Goal: Task Accomplishment & Management: Manage account settings

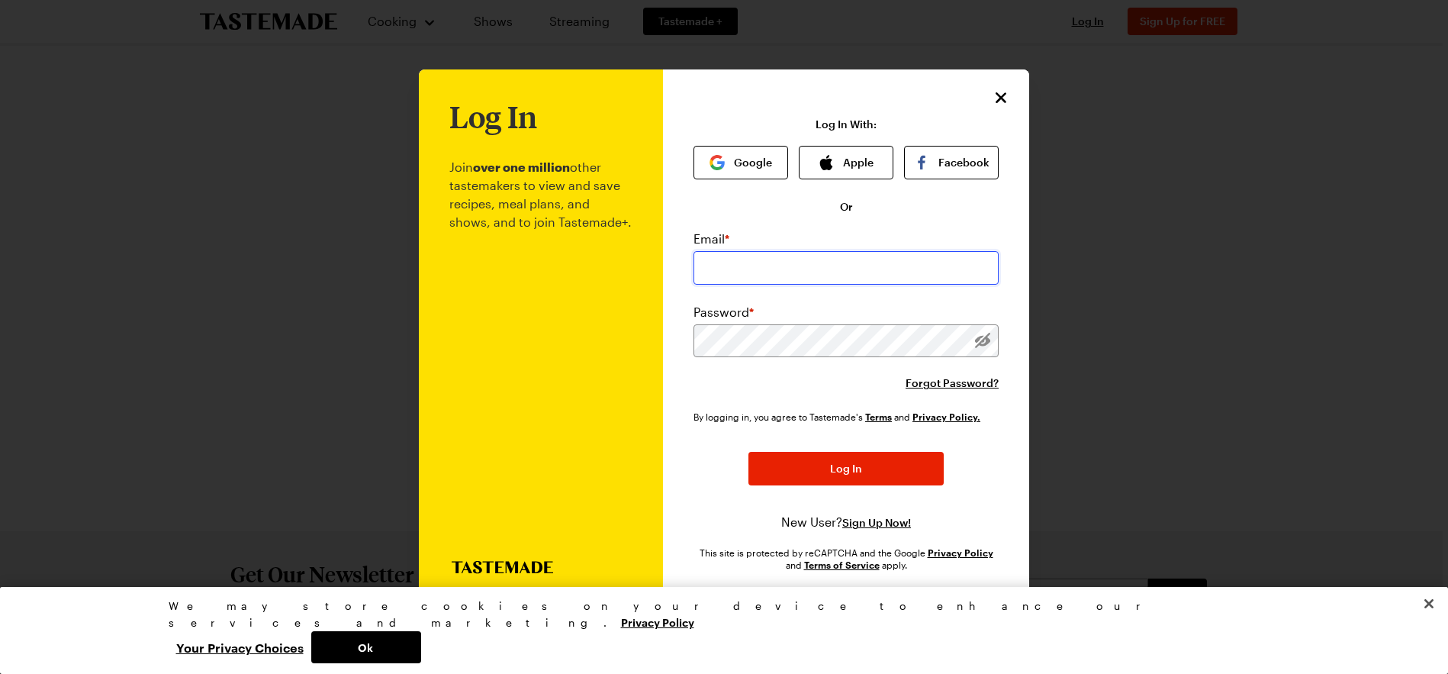
click at [778, 279] on input "email" at bounding box center [846, 268] width 305 height 34
type input "[PERSON_NAME][EMAIL_ADDRESS][PERSON_NAME][DOMAIN_NAME]"
click at [749, 453] on button "Log In" at bounding box center [846, 470] width 195 height 34
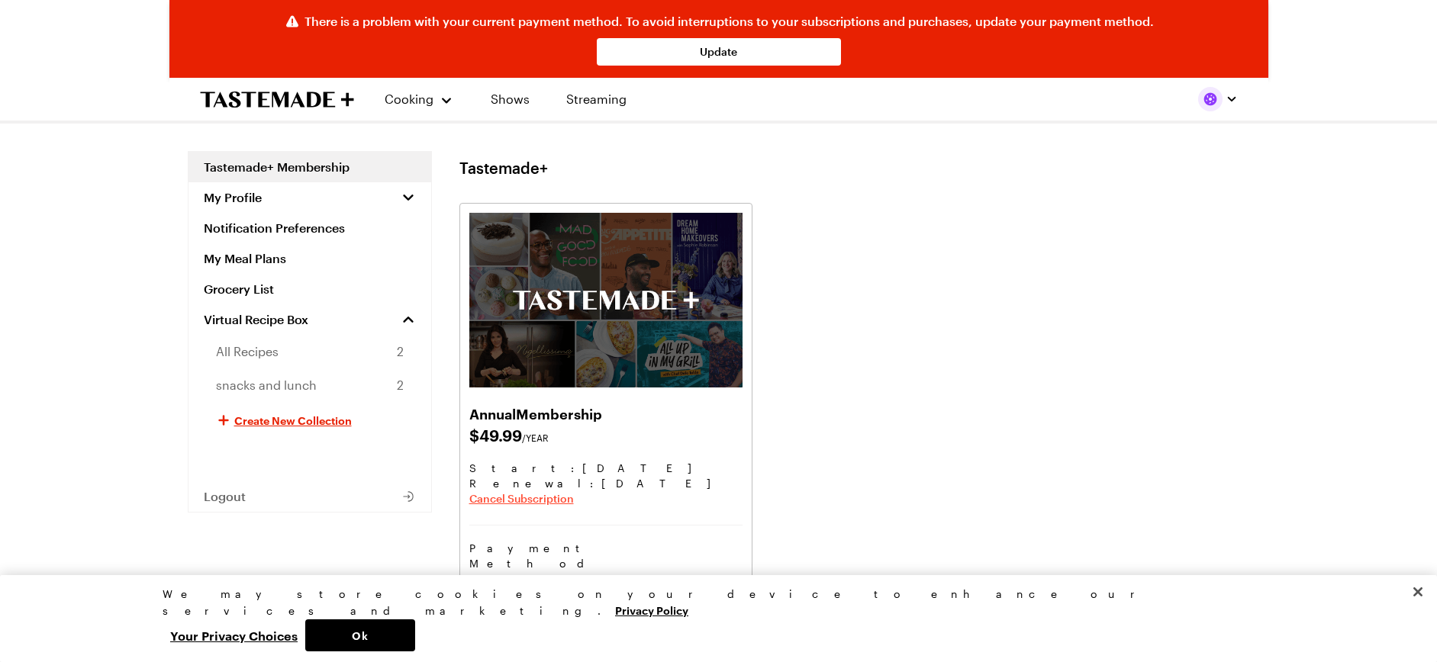
click at [541, 499] on span "Cancel Subscription" at bounding box center [521, 498] width 105 height 15
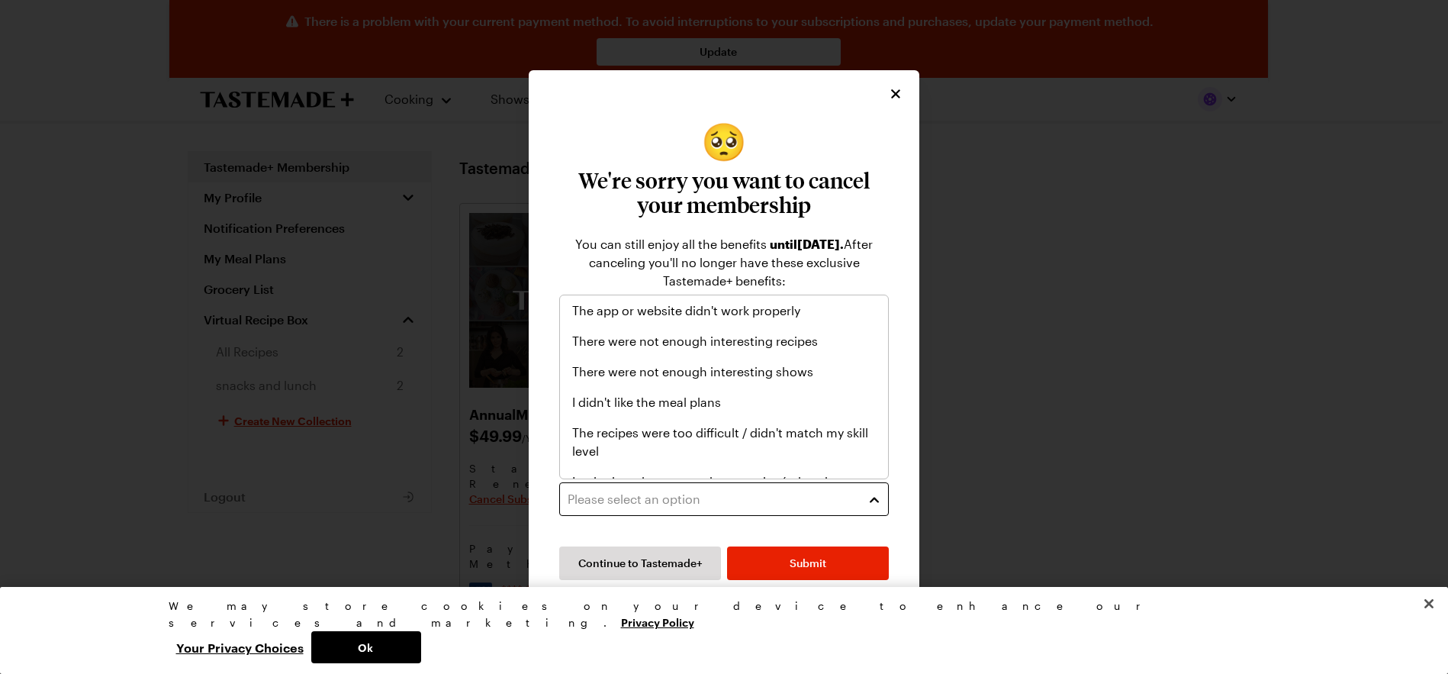
click at [723, 494] on div "Please select an option" at bounding box center [713, 499] width 290 height 18
click at [768, 308] on span "The app or website didn't work properly" at bounding box center [686, 310] width 228 height 18
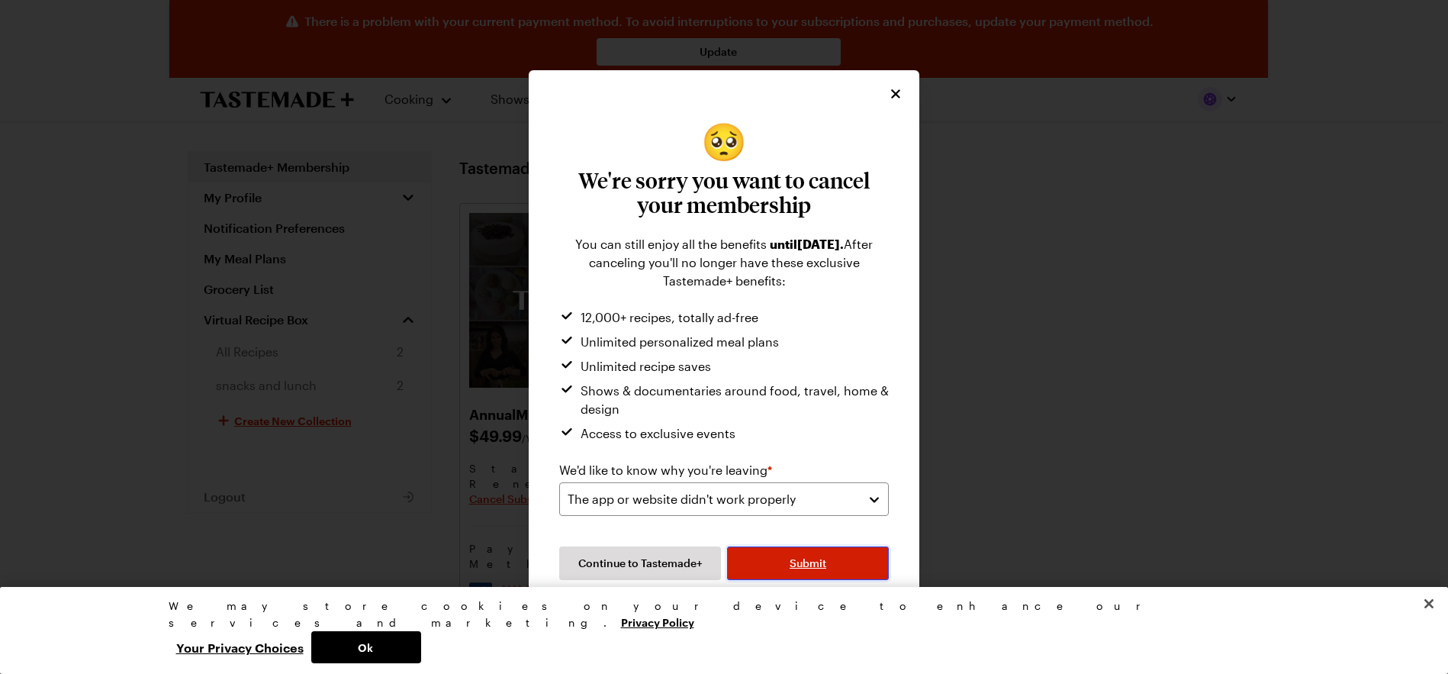
click at [787, 556] on button "Submit" at bounding box center [808, 563] width 162 height 34
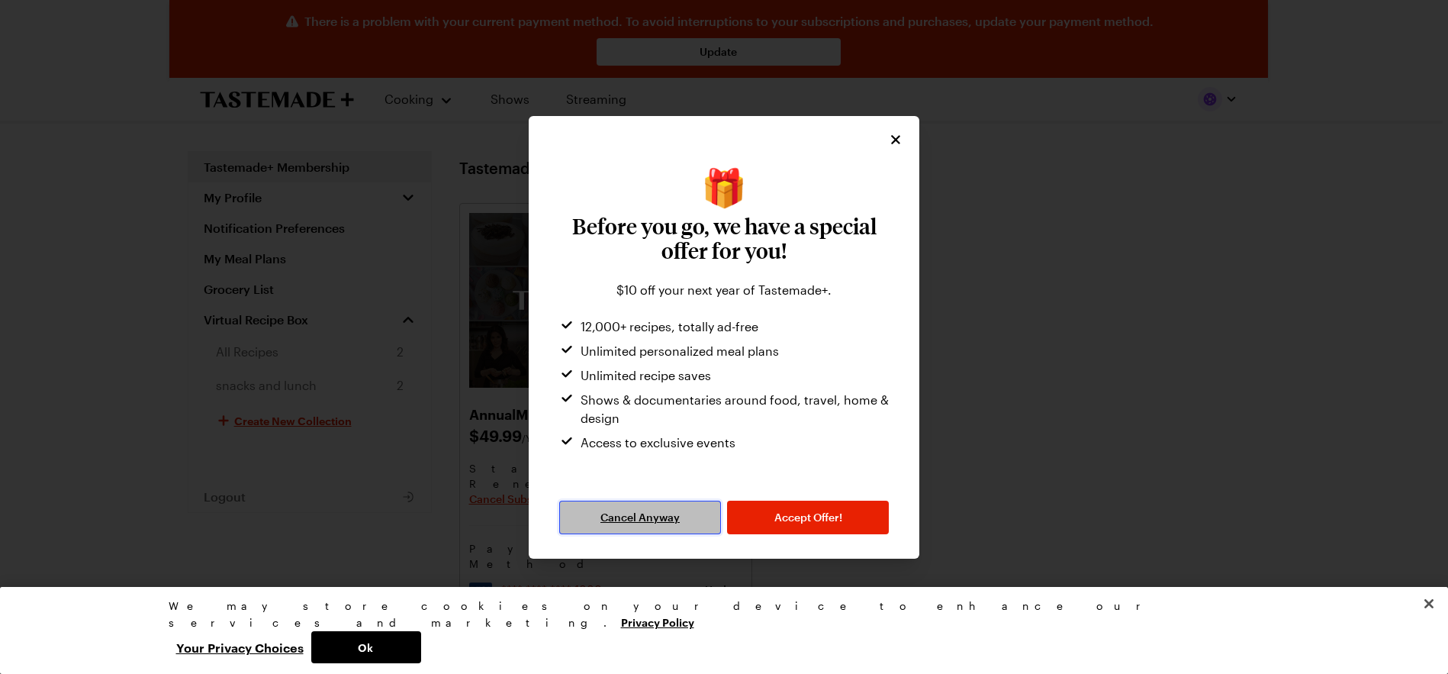
click at [664, 521] on span "Cancel Anyway" at bounding box center [640, 517] width 79 height 15
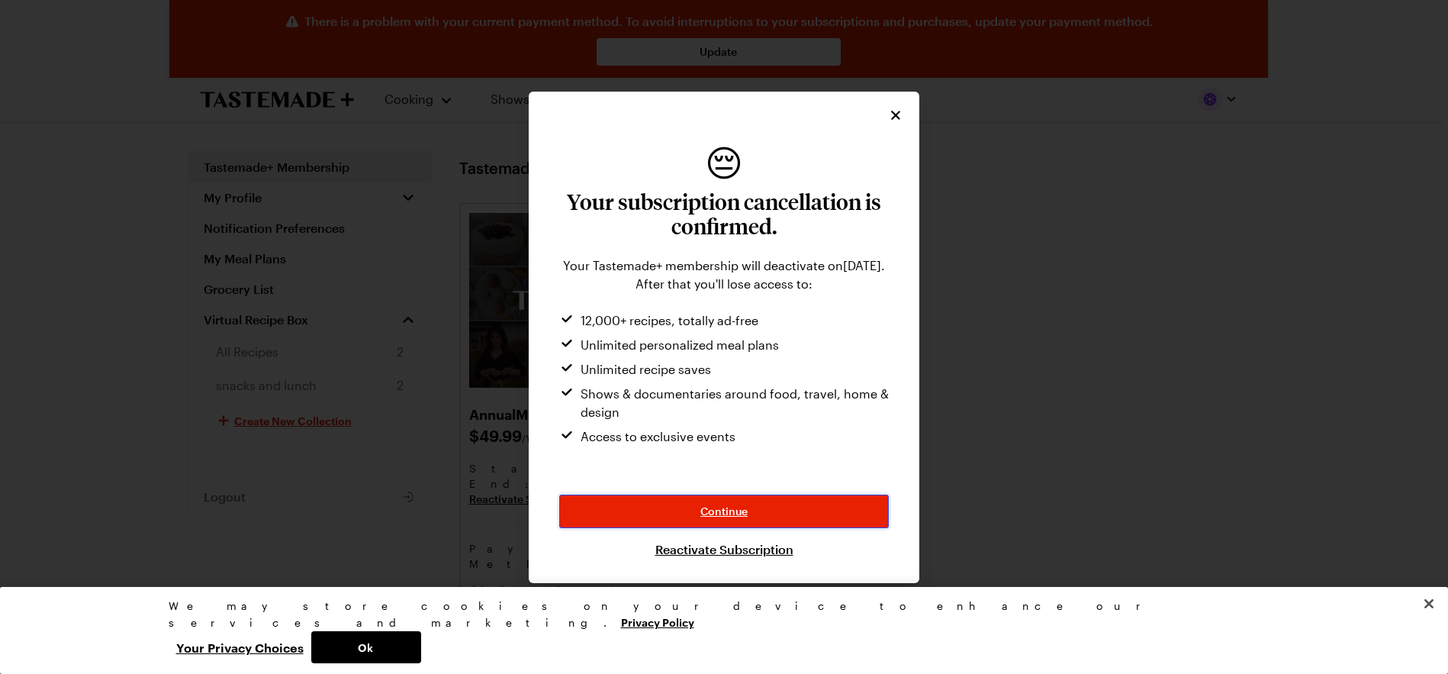
click at [738, 511] on span "Continue" at bounding box center [724, 511] width 47 height 15
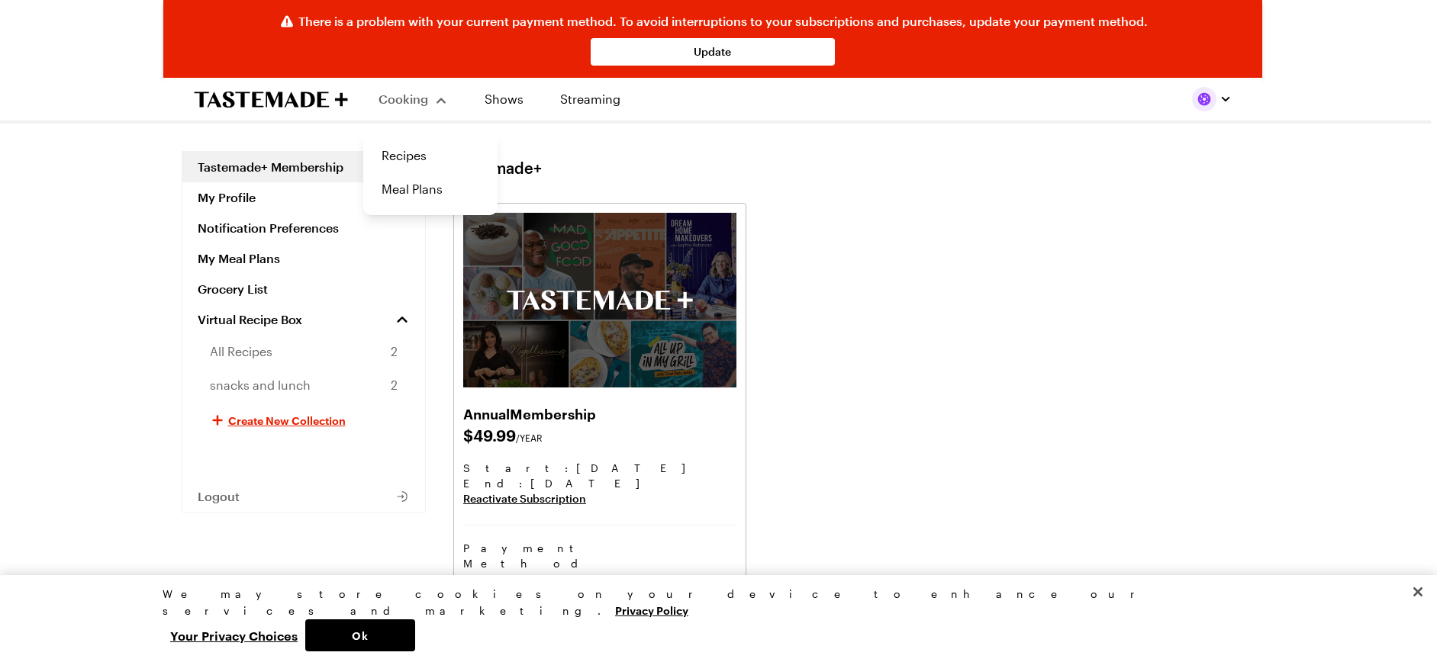
click at [420, 98] on span "Cooking" at bounding box center [403, 99] width 50 height 14
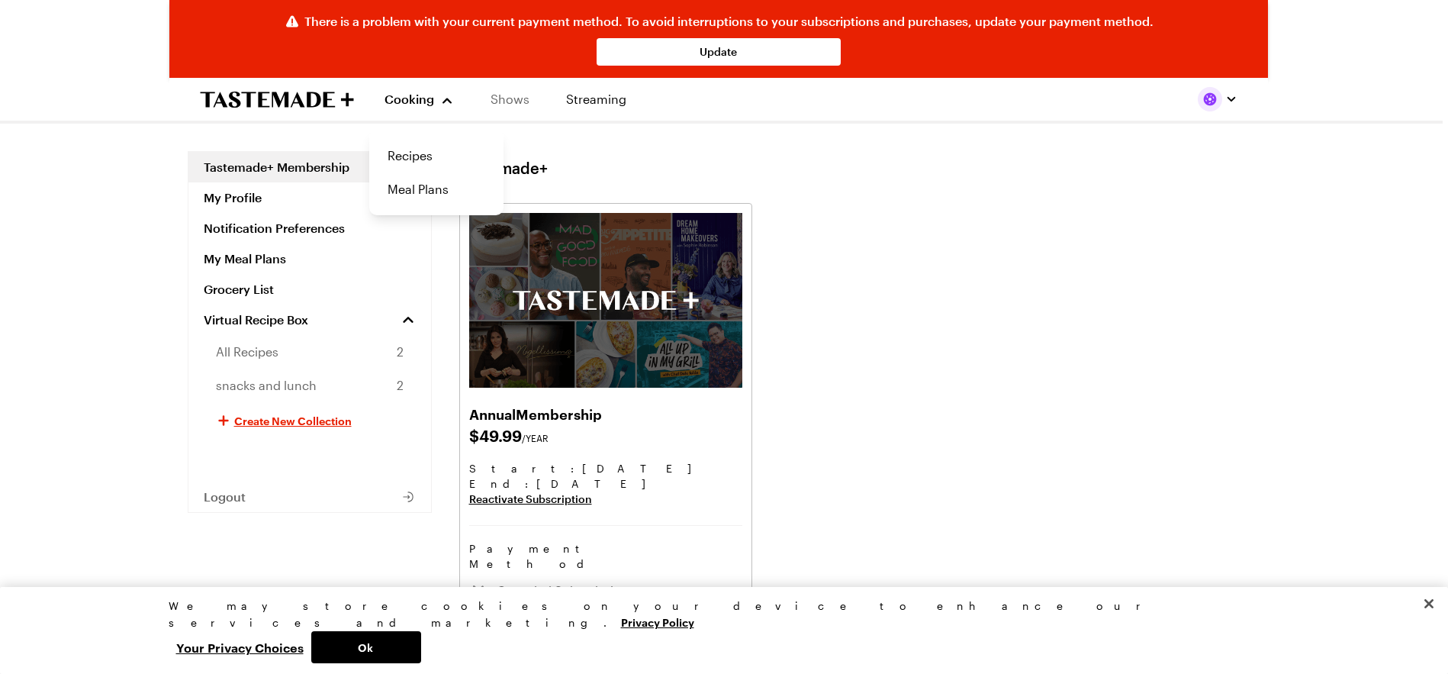
click at [506, 99] on div "Cooking Recipes Meal Plans Shows Streaming" at bounding box center [505, 99] width 272 height 43
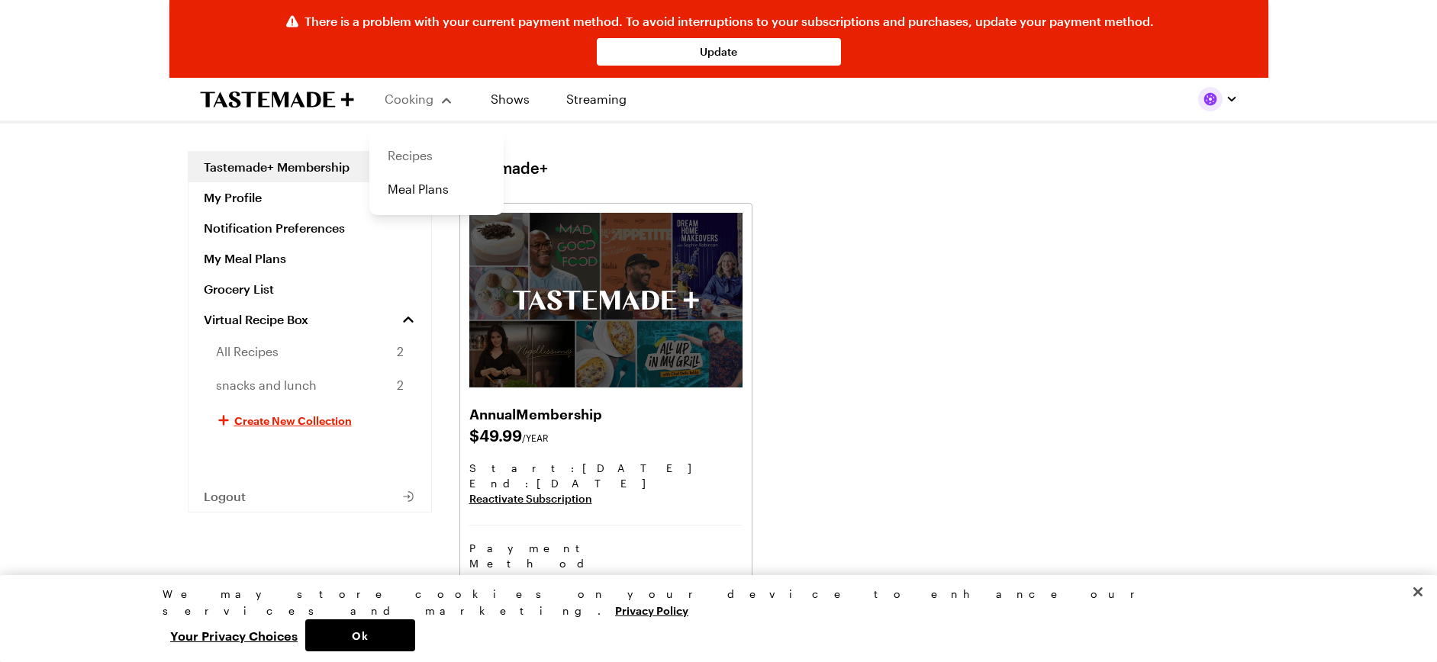
click at [431, 159] on link "Recipes" at bounding box center [436, 156] width 116 height 34
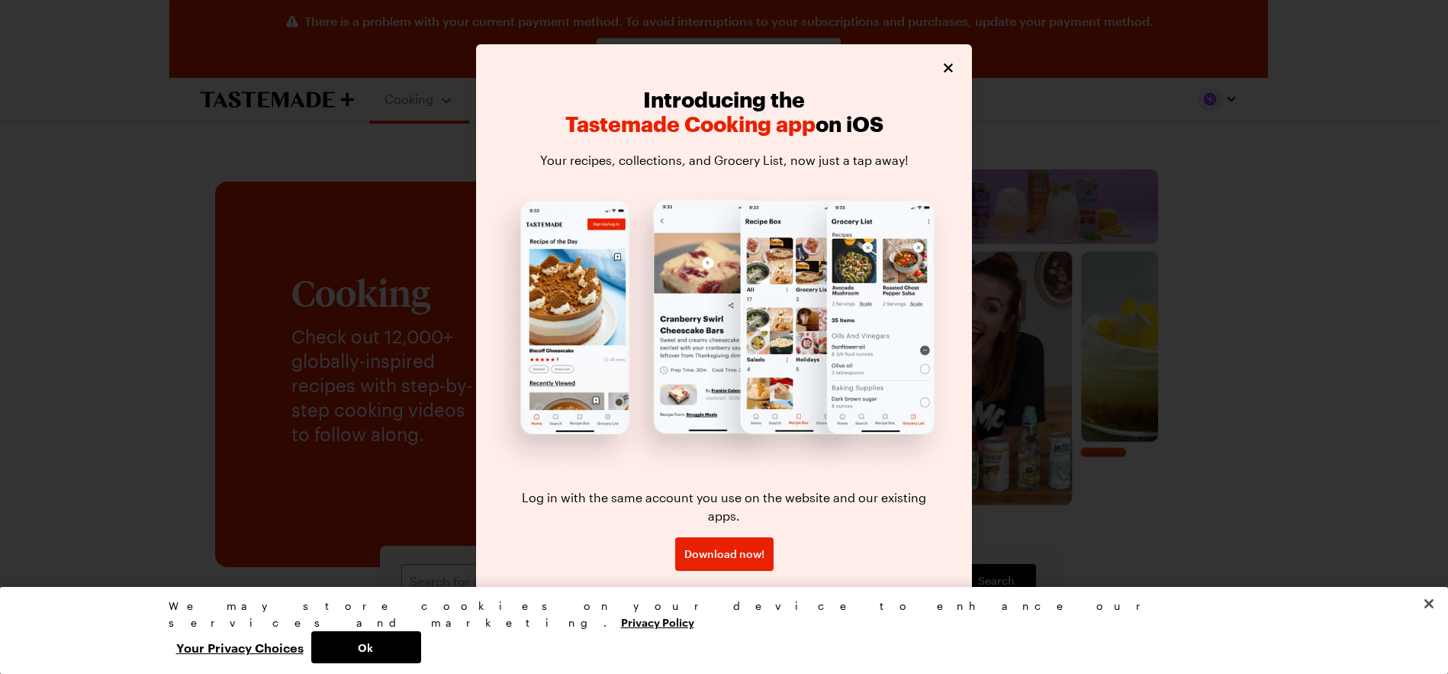
click at [728, 586] on span "Close" at bounding box center [725, 593] width 30 height 15
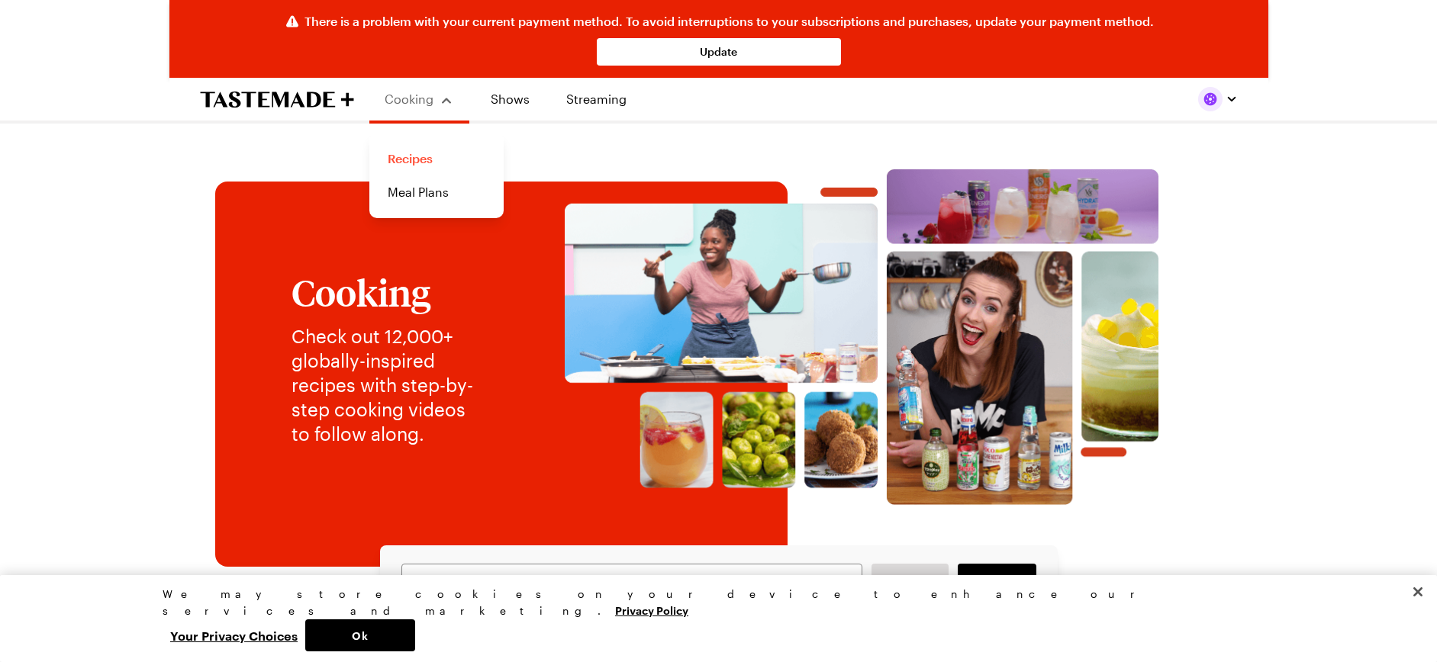
click at [425, 164] on link "Recipes" at bounding box center [436, 159] width 116 height 34
click at [426, 156] on link "Recipes" at bounding box center [436, 159] width 116 height 34
click at [404, 156] on link "Recipes" at bounding box center [436, 159] width 116 height 34
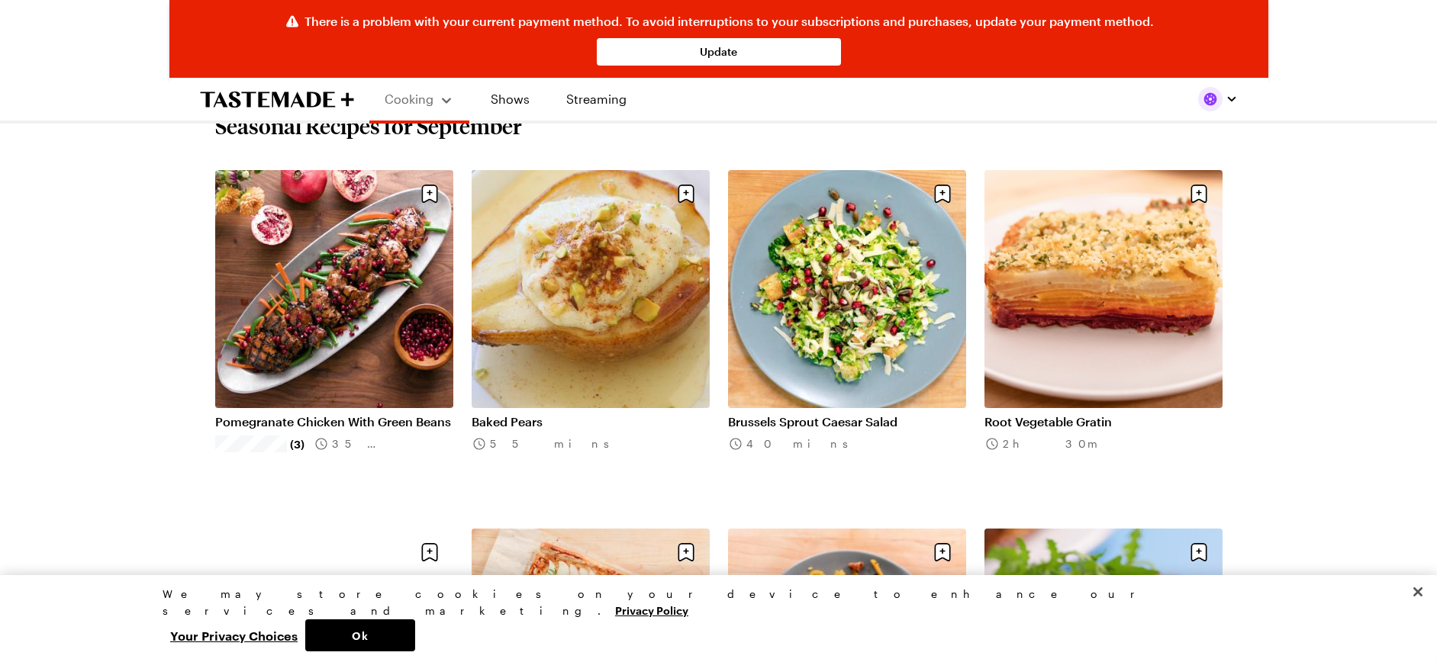
scroll to position [458, 0]
